Goal: Download file/media

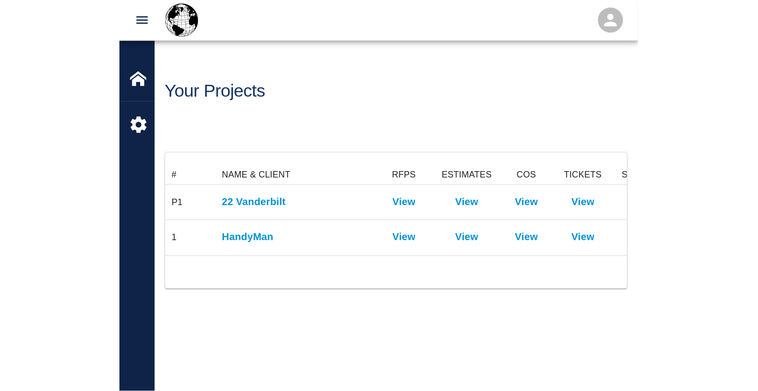
scroll to position [71, 682]
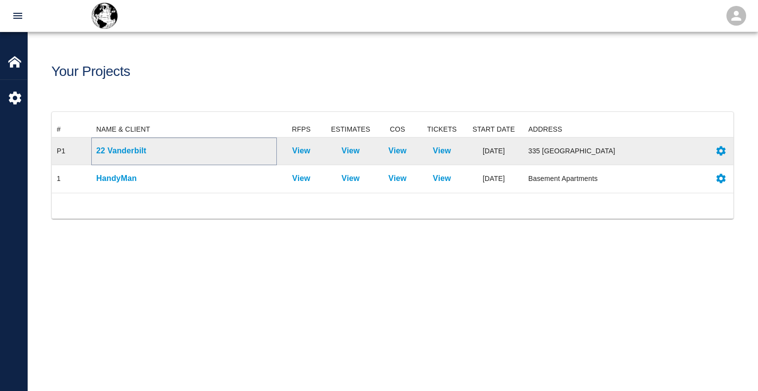
click at [129, 148] on p "22 Vanderbilt" at bounding box center [184, 151] width 176 height 12
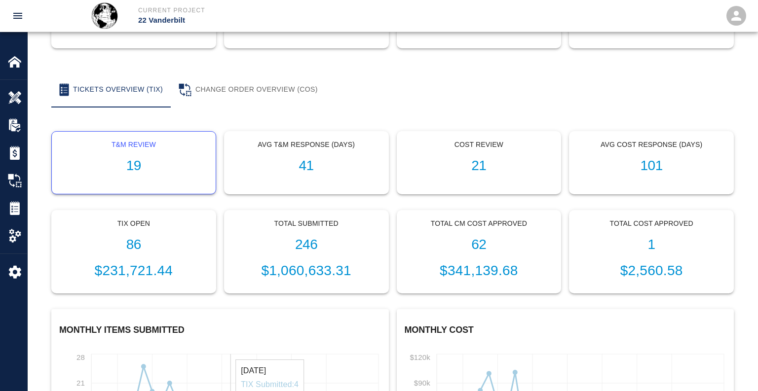
scroll to position [128, 0]
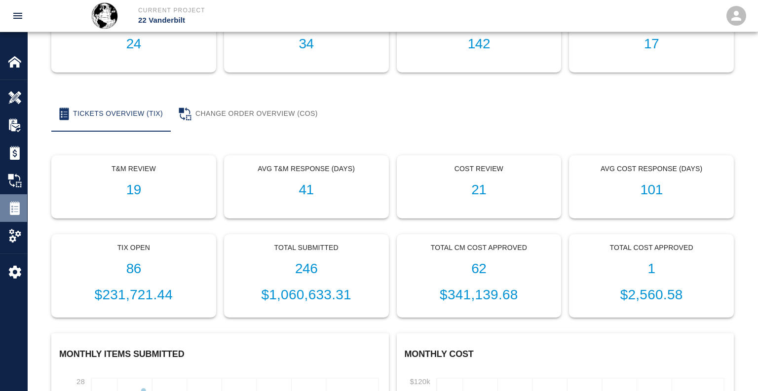
click at [17, 207] on img at bounding box center [15, 208] width 14 height 14
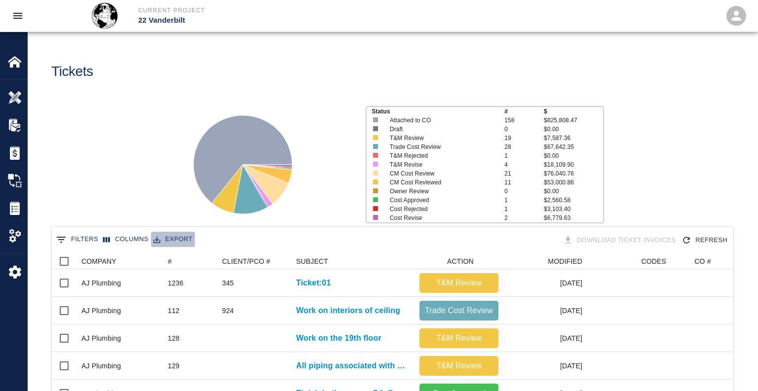
click at [177, 241] on button "Export" at bounding box center [173, 239] width 44 height 15
click at [198, 266] on li "Download as CSV" at bounding box center [191, 260] width 81 height 18
click at [120, 243] on button "Columns" at bounding box center [126, 239] width 50 height 15
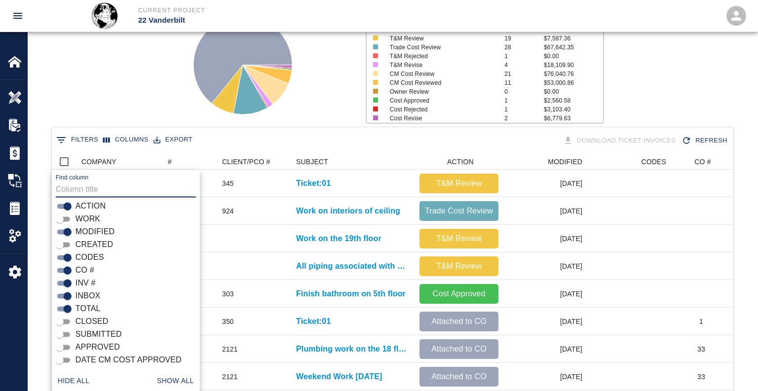
scroll to position [96, 0]
click at [65, 243] on input "CREATED" at bounding box center [60, 244] width 36 height 12
checkbox input "true"
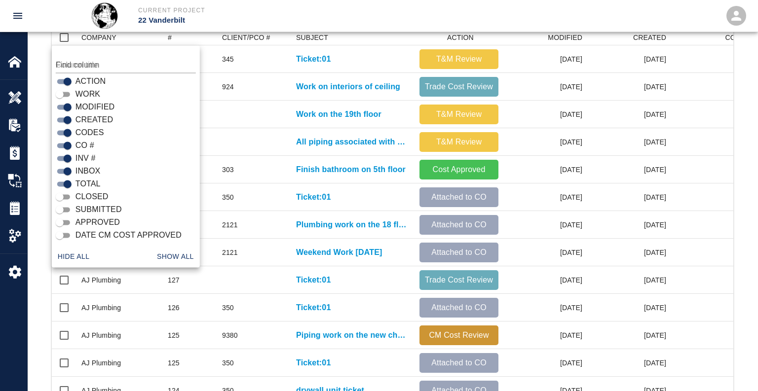
scroll to position [225, 0]
click at [62, 197] on input "CLOSED" at bounding box center [60, 197] width 36 height 12
checkbox input "true"
click at [62, 208] on input "SUBMITTED" at bounding box center [60, 209] width 36 height 12
checkbox input "true"
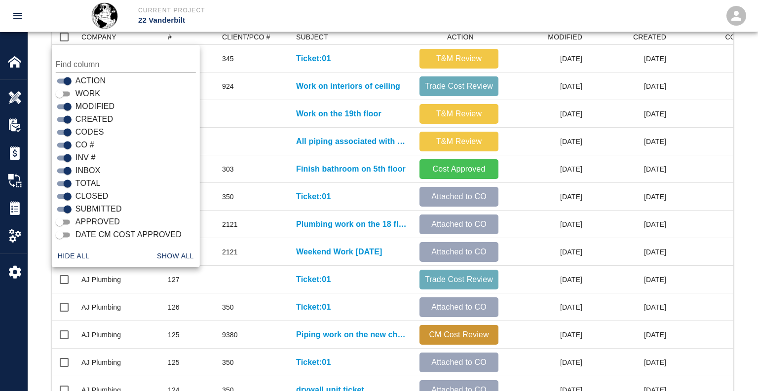
click at [62, 218] on input "APPROVED" at bounding box center [60, 222] width 36 height 12
checkbox input "true"
click at [65, 237] on input "DATE CM COST APPROVED" at bounding box center [60, 235] width 36 height 12
checkbox input "true"
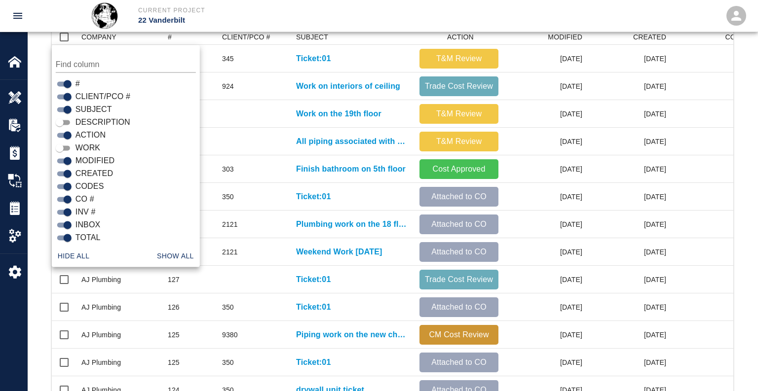
scroll to position [0, 0]
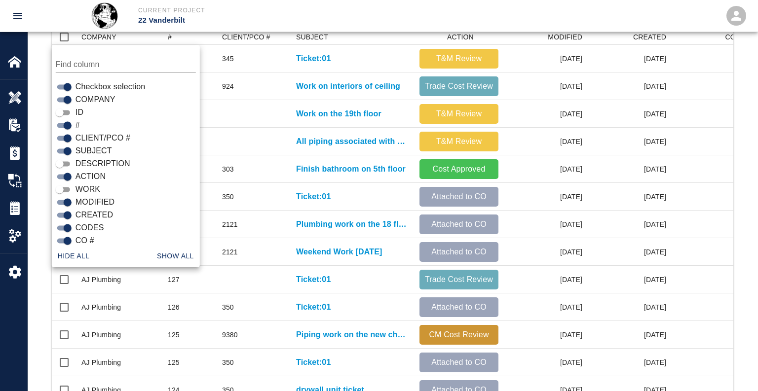
click at [63, 188] on input "WORK" at bounding box center [60, 190] width 36 height 12
checkbox input "true"
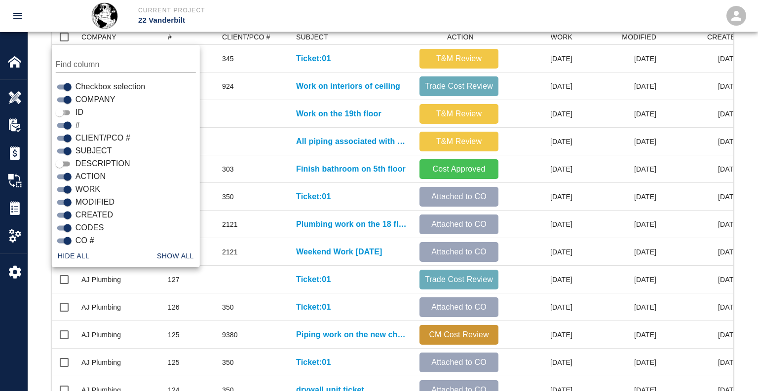
click at [64, 111] on input "ID" at bounding box center [60, 113] width 36 height 12
checkbox input "true"
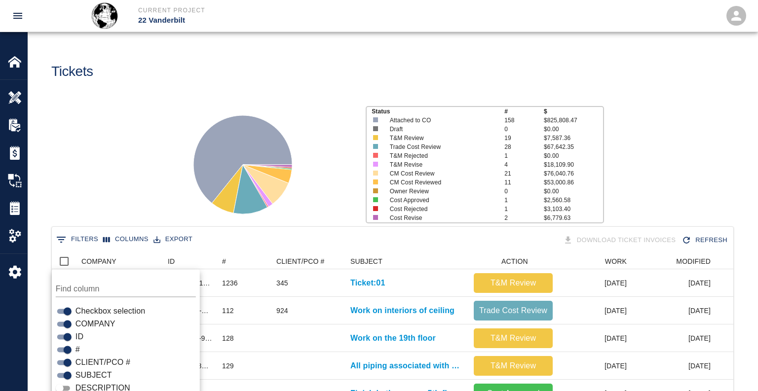
click at [407, 192] on div "Status # $ Attached to CO 158 $825,808.47 Draft 0 $0.00 T&M Review 19 $7,587.36…" at bounding box center [389, 160] width 738 height 131
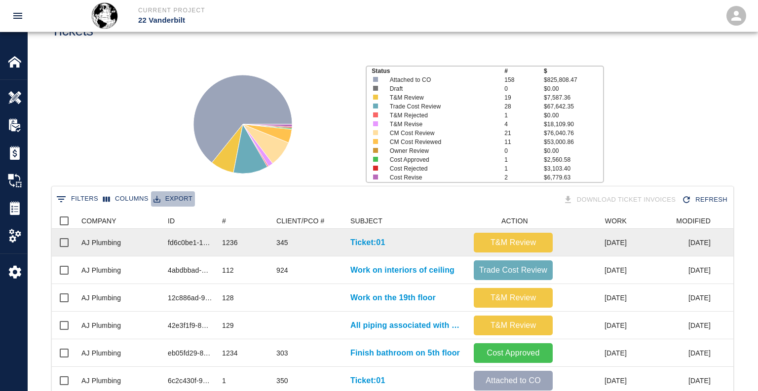
click at [176, 201] on button "Export" at bounding box center [173, 199] width 44 height 15
click at [200, 221] on li "Download as CSV" at bounding box center [191, 220] width 81 height 18
